Goal: Task Accomplishment & Management: Use online tool/utility

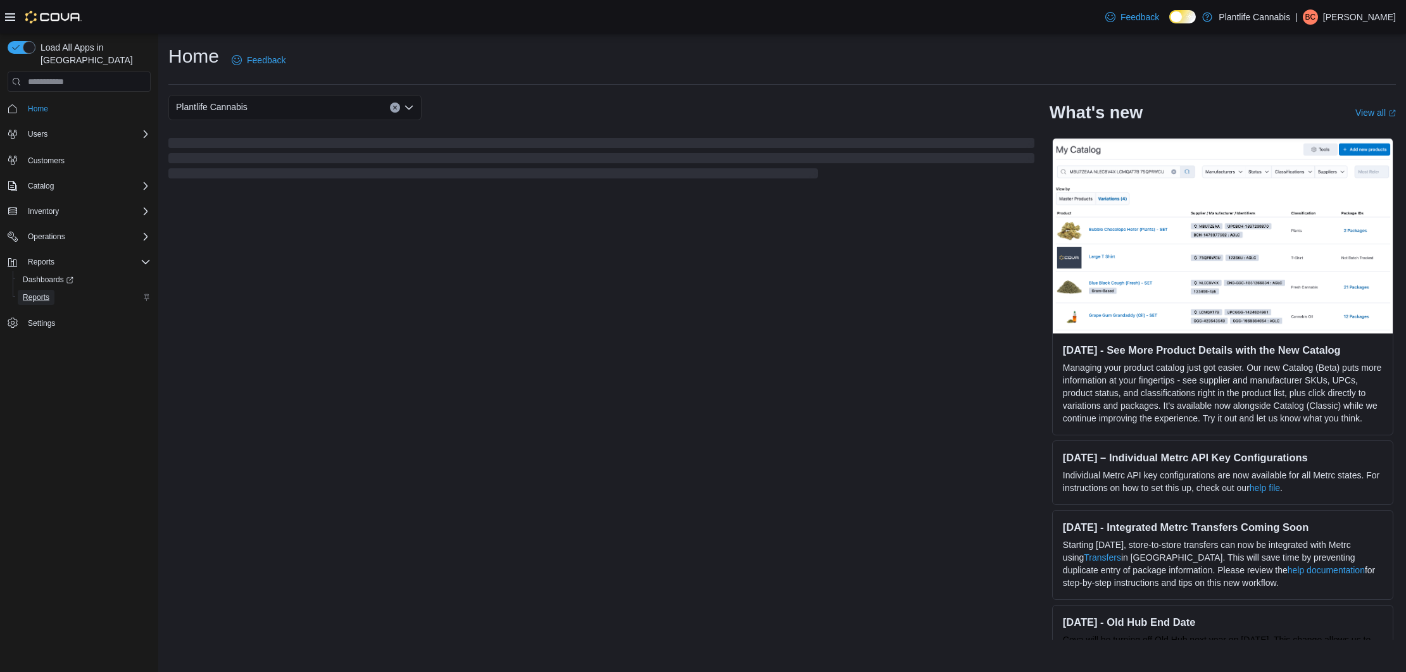
click at [35, 292] on span "Reports" at bounding box center [36, 297] width 27 height 10
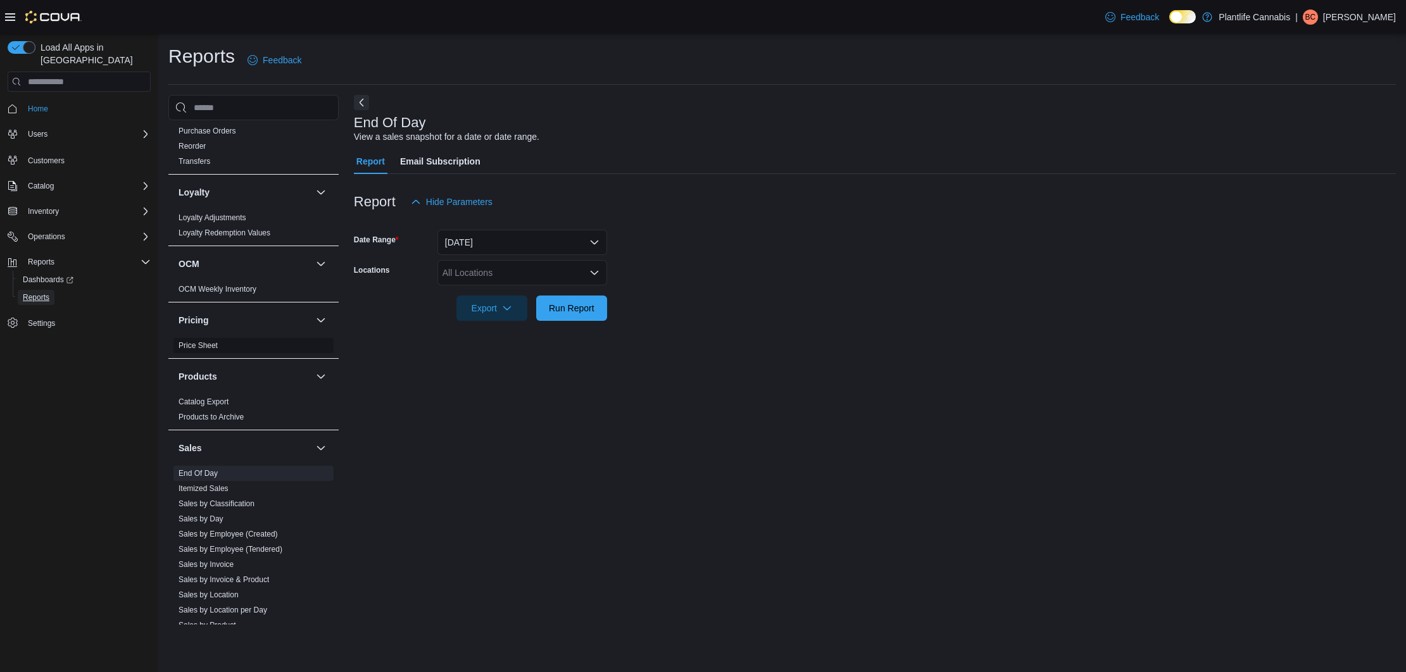
scroll to position [451, 0]
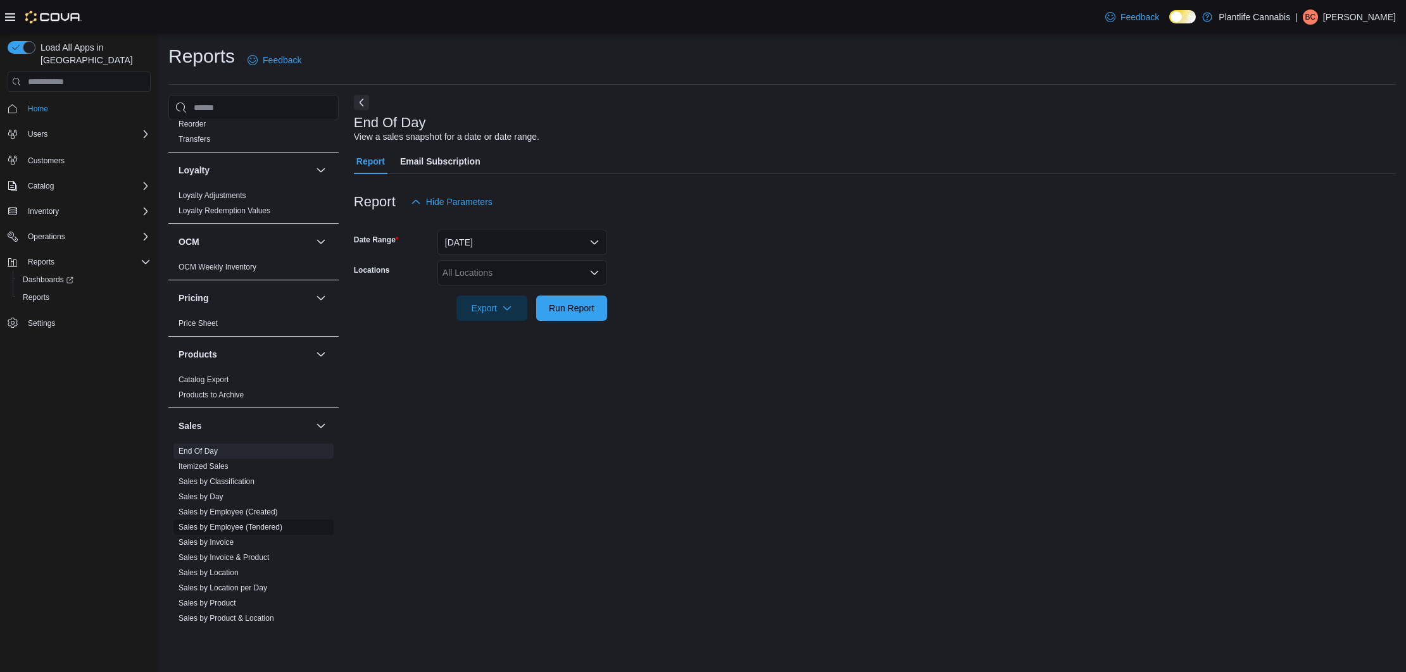
click at [235, 528] on link "Sales by Employee (Tendered)" at bounding box center [230, 527] width 104 height 9
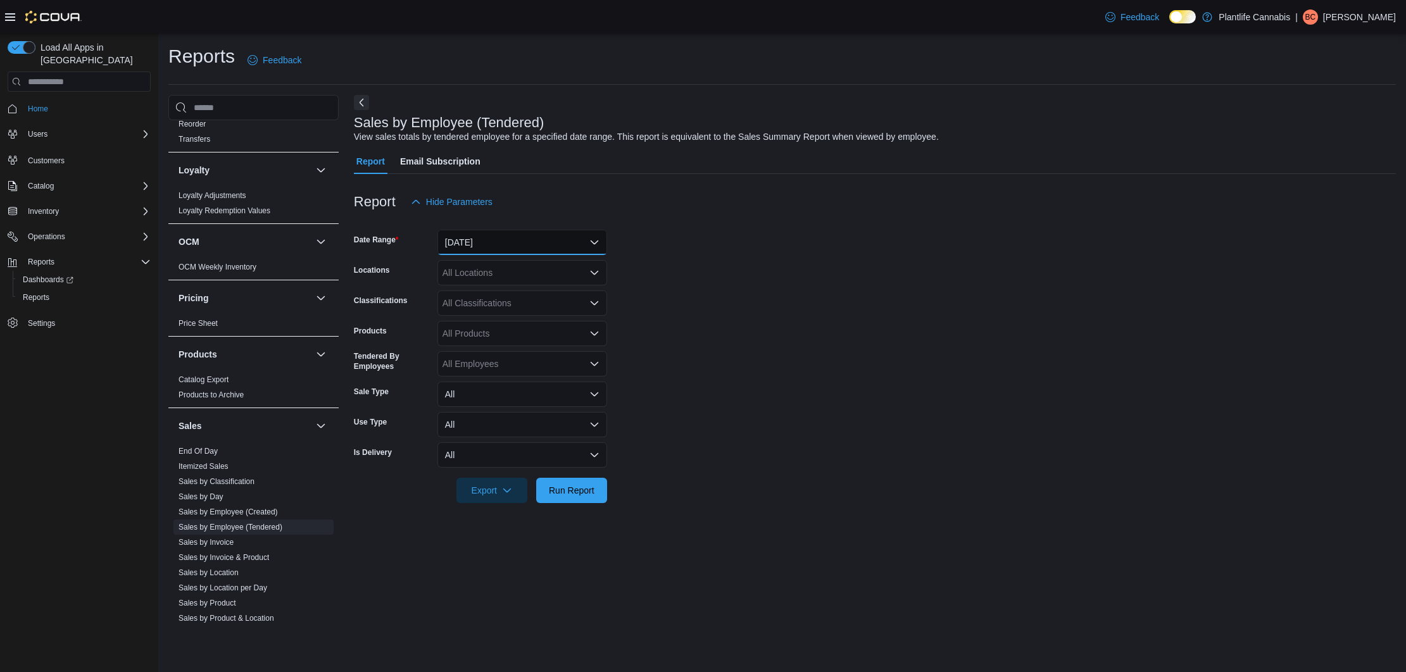
drag, startPoint x: 514, startPoint y: 246, endPoint x: 499, endPoint y: 258, distance: 18.5
click at [511, 247] on button "[DATE]" at bounding box center [522, 242] width 170 height 25
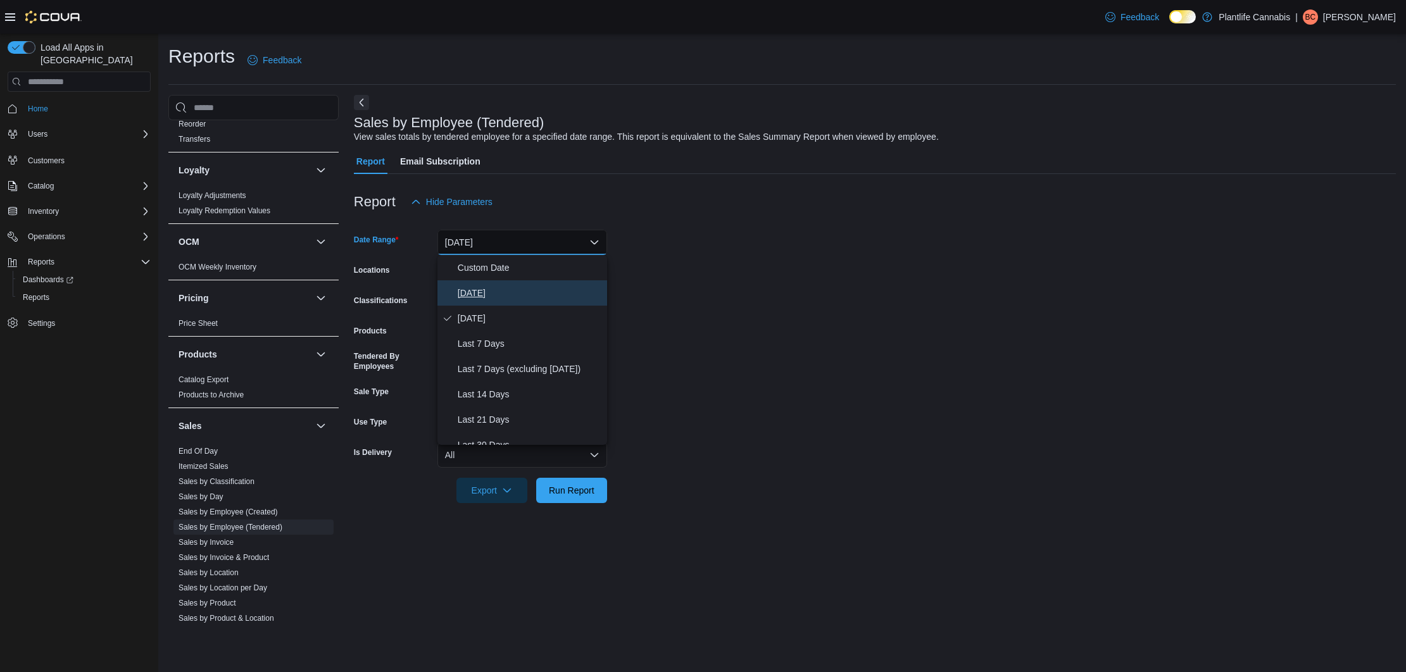
click at [496, 290] on span "[DATE]" at bounding box center [530, 292] width 144 height 15
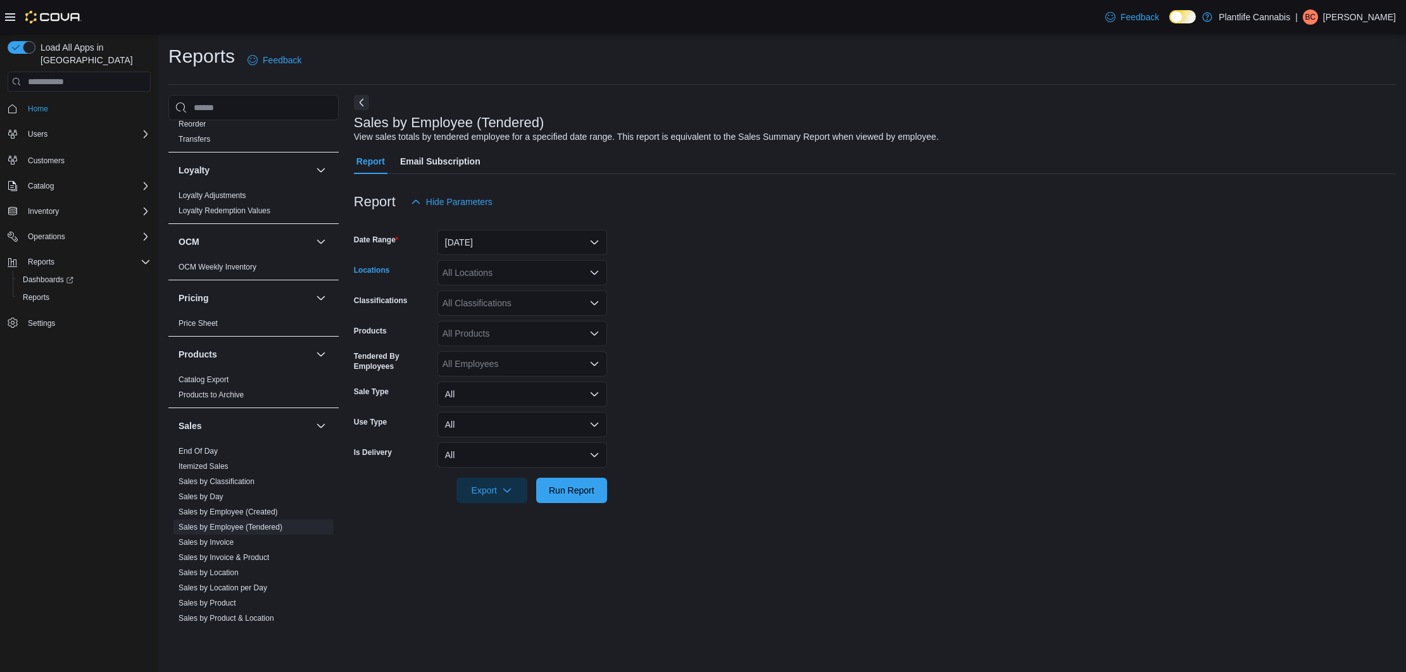
click at [495, 275] on div "All Locations" at bounding box center [522, 272] width 170 height 25
type input "******"
click at [549, 294] on span "[GEOGRAPHIC_DATA] - Mahogany Market" at bounding box center [556, 294] width 171 height 13
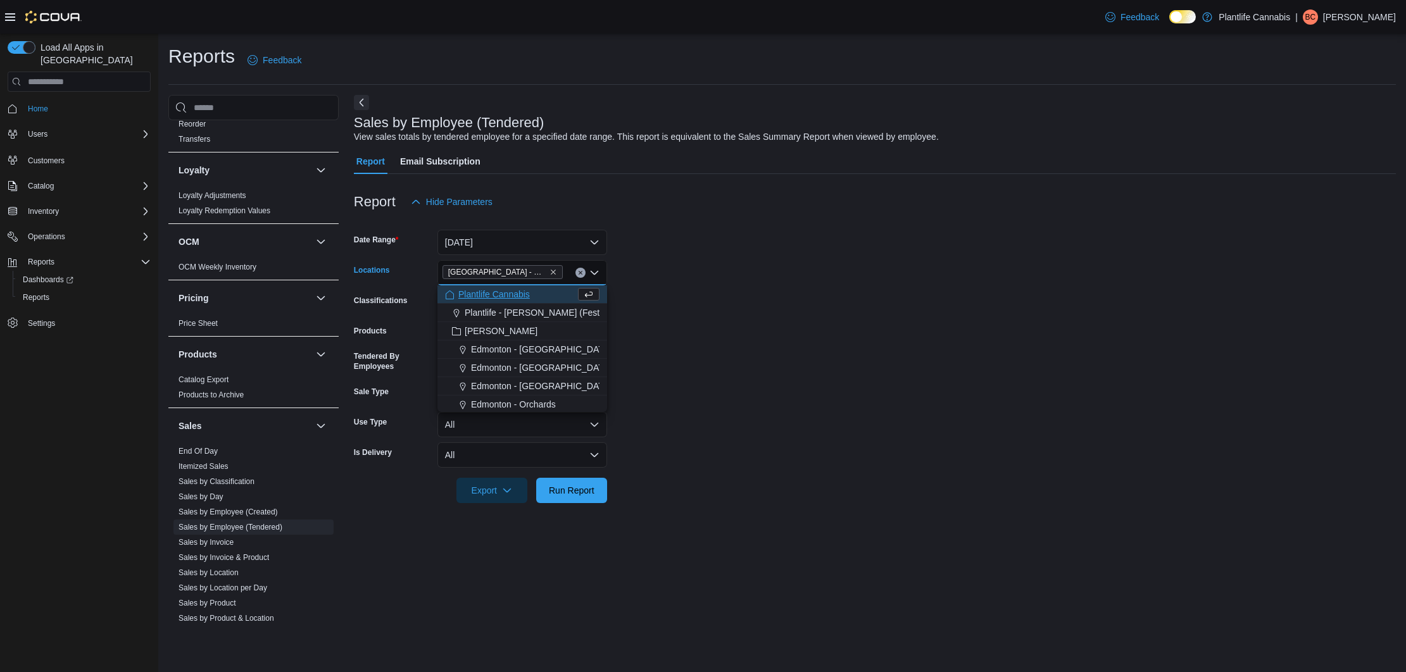
drag, startPoint x: 668, startPoint y: 292, endPoint x: 568, endPoint y: 302, distance: 100.5
click at [666, 292] on form "Date Range [DATE] Locations [GEOGRAPHIC_DATA] - [GEOGRAPHIC_DATA] Combo box. Se…" at bounding box center [875, 359] width 1042 height 289
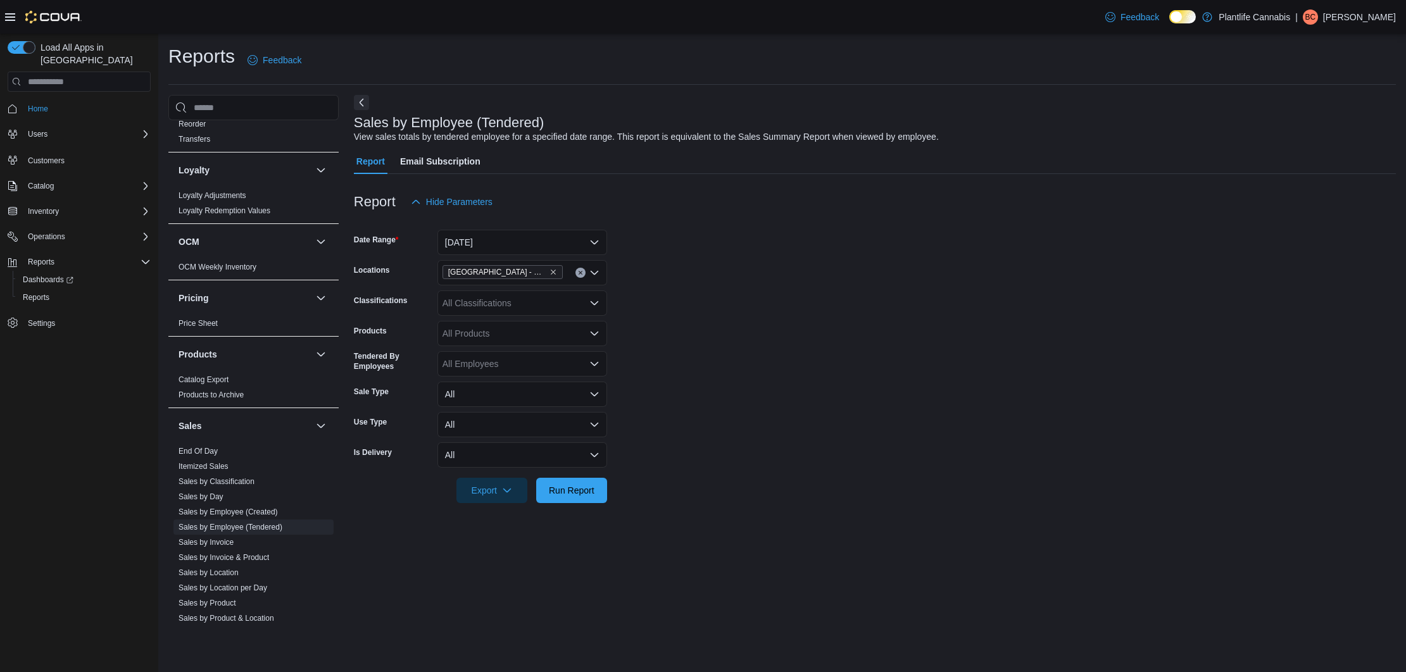
click at [549, 303] on div "All Classifications" at bounding box center [522, 303] width 170 height 25
type input "***"
click at [544, 321] on div "Accessory Group" at bounding box center [522, 324] width 154 height 13
drag, startPoint x: 735, startPoint y: 346, endPoint x: 610, endPoint y: 435, distance: 153.9
click at [735, 346] on form "Date Range [DATE] Locations [GEOGRAPHIC_DATA] - Mahogany Market Classifications…" at bounding box center [875, 359] width 1042 height 289
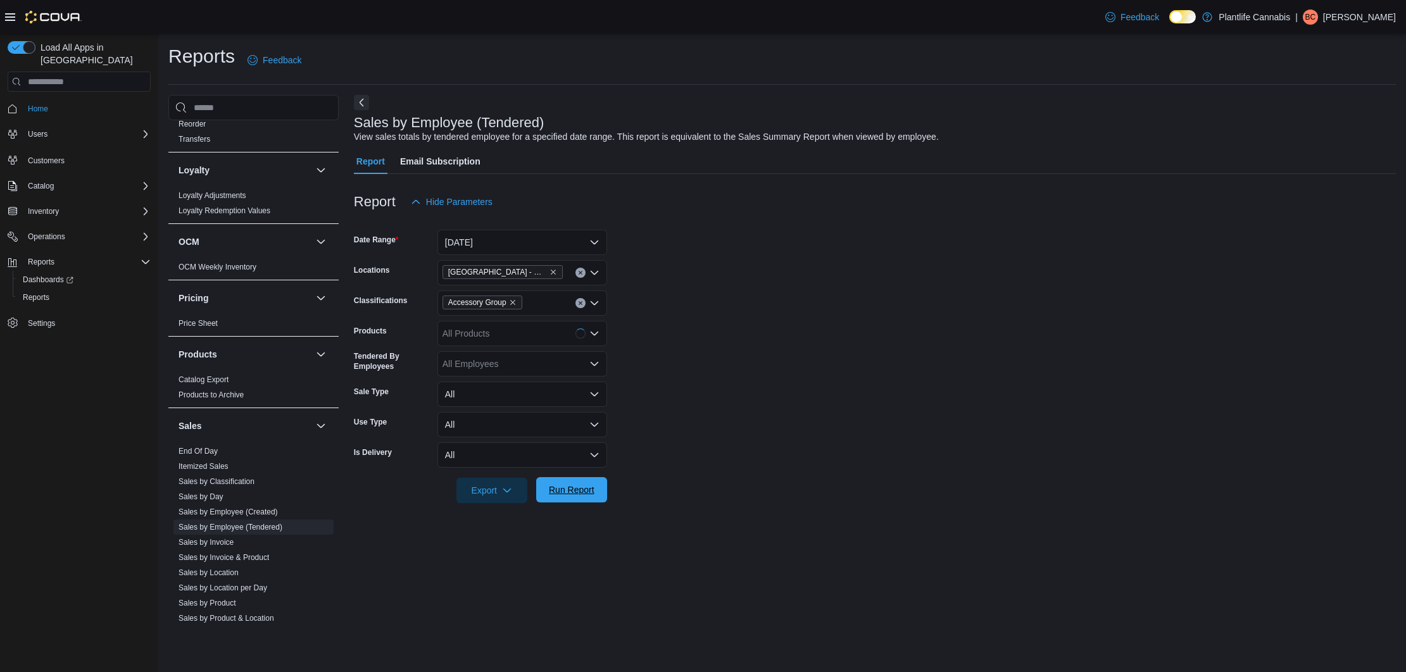
click at [584, 486] on span "Run Report" at bounding box center [572, 490] width 46 height 13
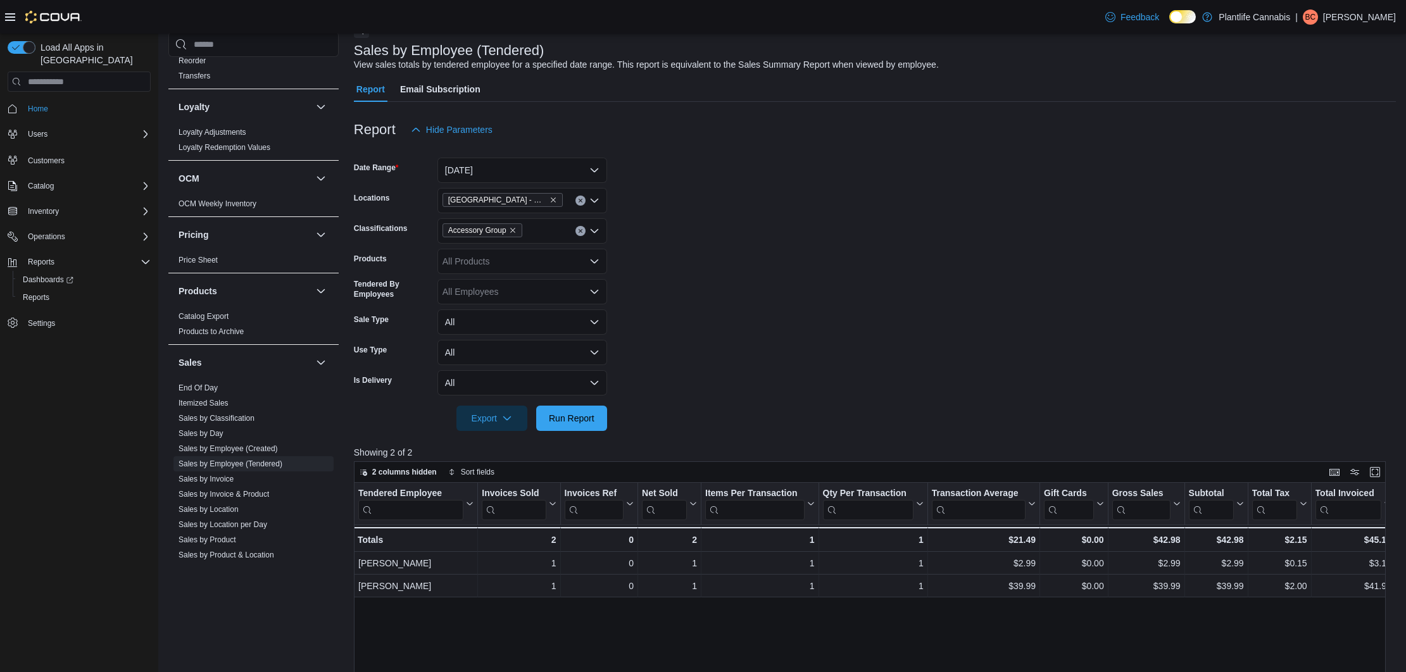
scroll to position [75, 0]
click at [210, 388] on link "End Of Day" at bounding box center [197, 388] width 39 height 9
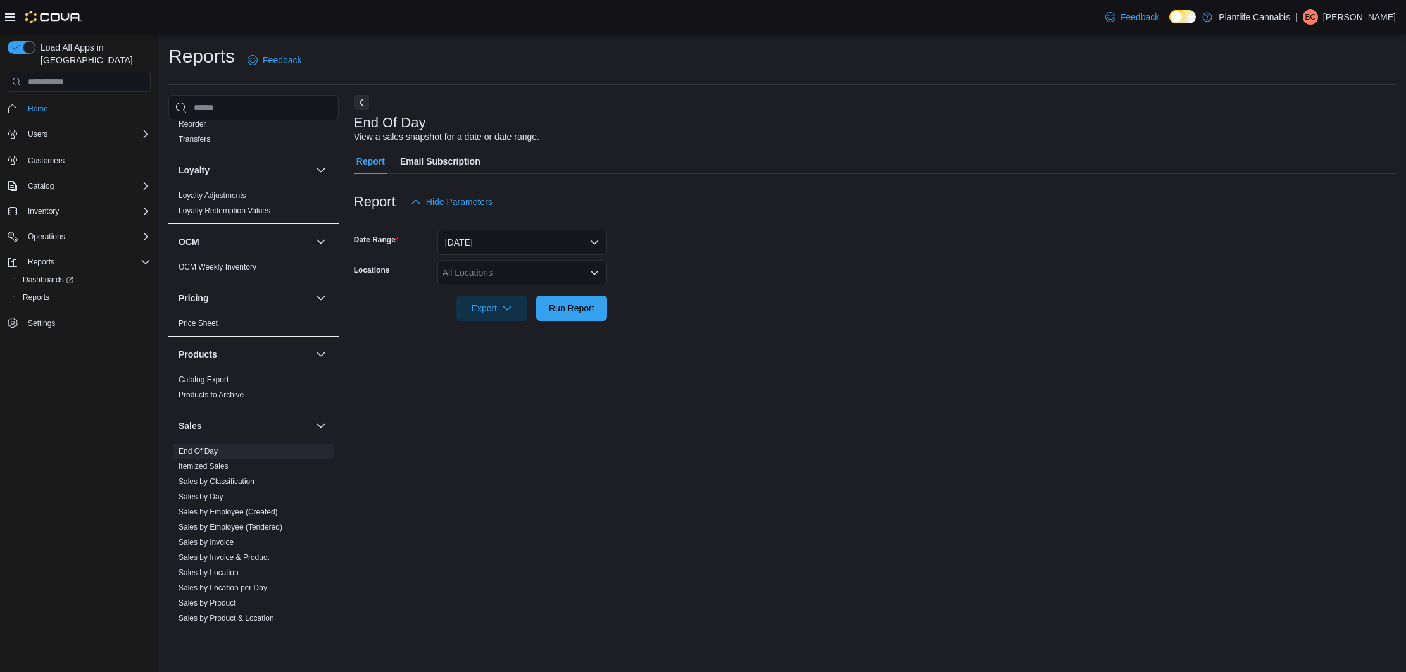
click at [513, 275] on div "All Locations" at bounding box center [522, 272] width 170 height 25
type input "******"
drag, startPoint x: 542, startPoint y: 293, endPoint x: 760, endPoint y: 291, distance: 218.4
click at [544, 293] on span "[GEOGRAPHIC_DATA] - Mahogany Market" at bounding box center [556, 294] width 171 height 13
drag, startPoint x: 760, startPoint y: 291, endPoint x: 614, endPoint y: 323, distance: 149.7
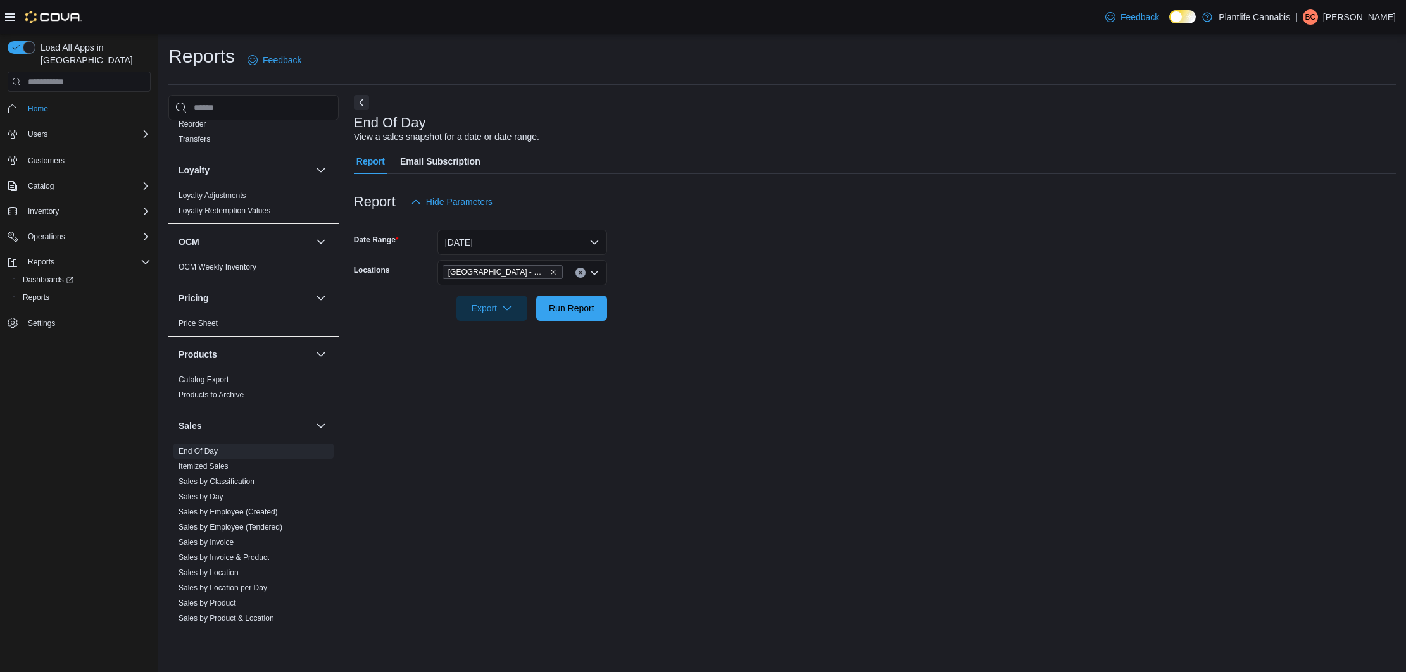
click at [760, 291] on div at bounding box center [875, 290] width 1042 height 10
click at [587, 309] on span "Run Report" at bounding box center [572, 307] width 46 height 13
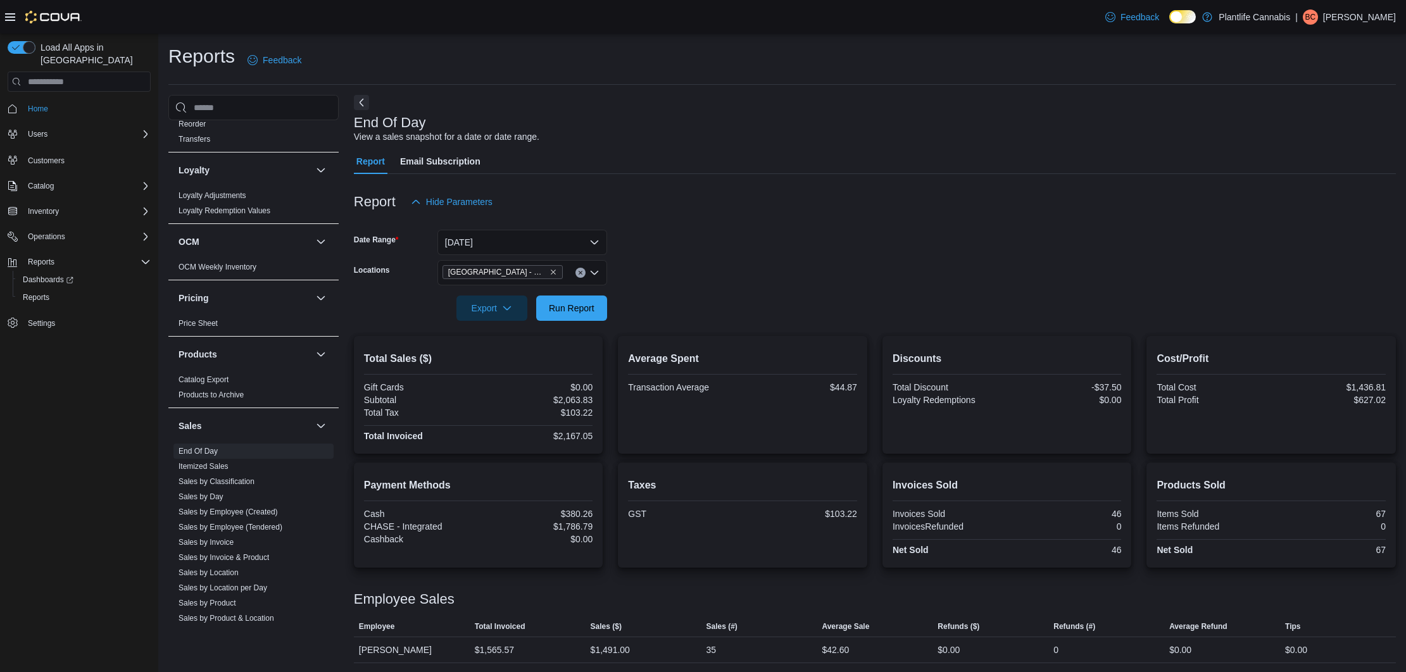
scroll to position [53, 0]
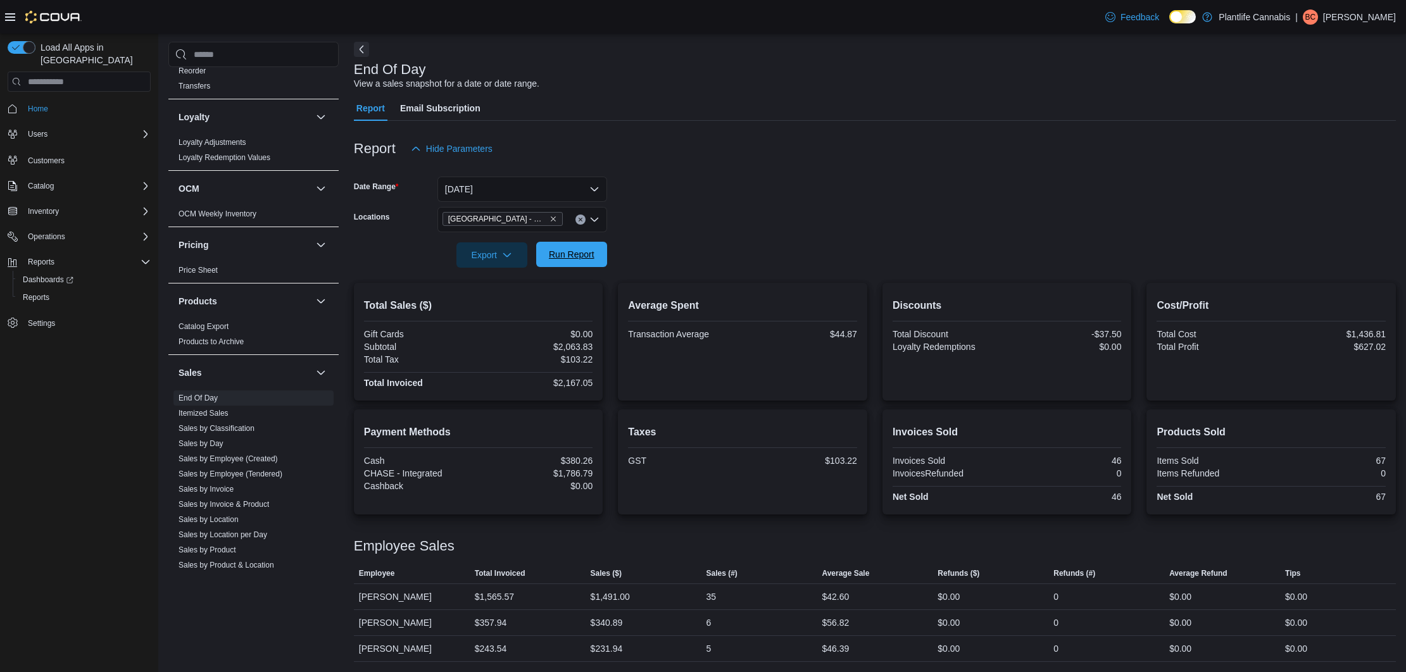
click at [577, 259] on span "Run Report" at bounding box center [572, 254] width 46 height 13
click at [570, 250] on span "Run Report" at bounding box center [572, 254] width 46 height 13
